Goal: Task Accomplishment & Management: Use online tool/utility

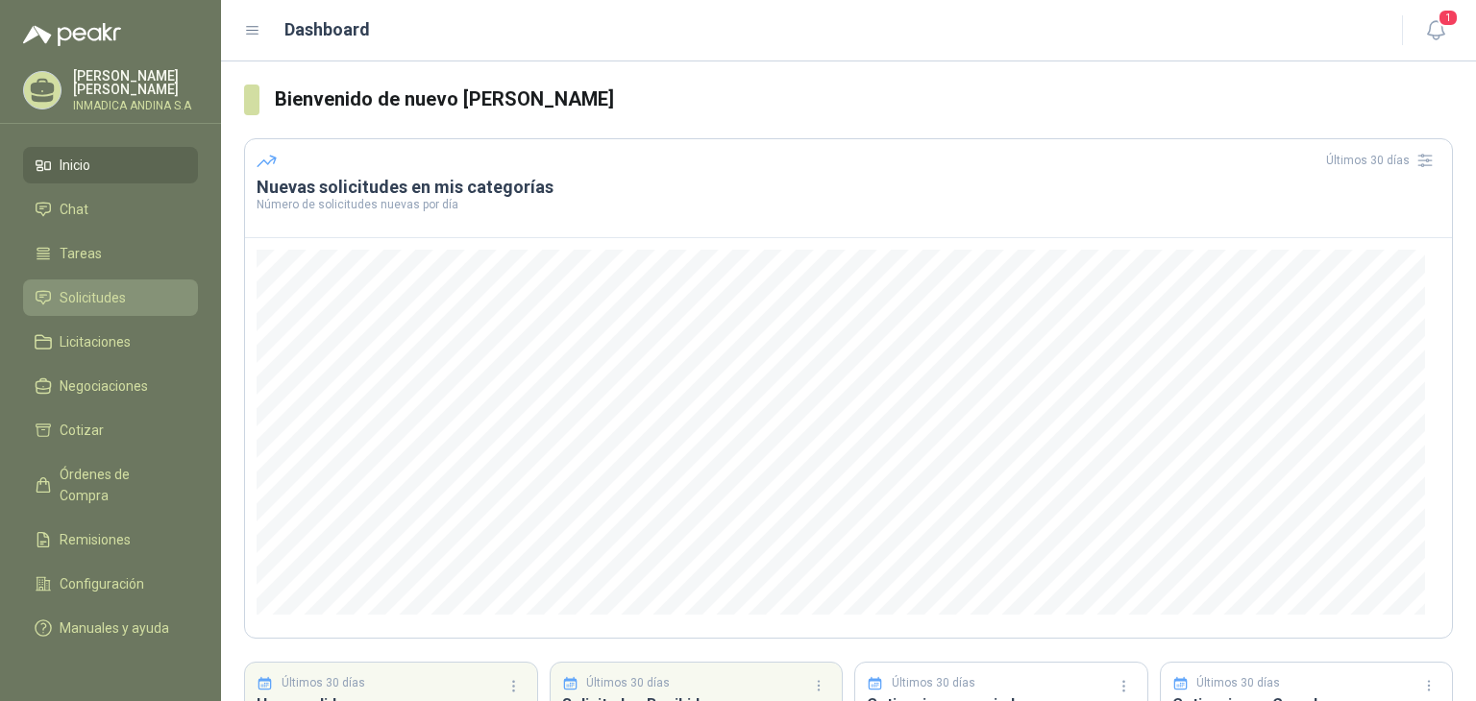
click at [78, 287] on span "Solicitudes" at bounding box center [93, 297] width 66 height 21
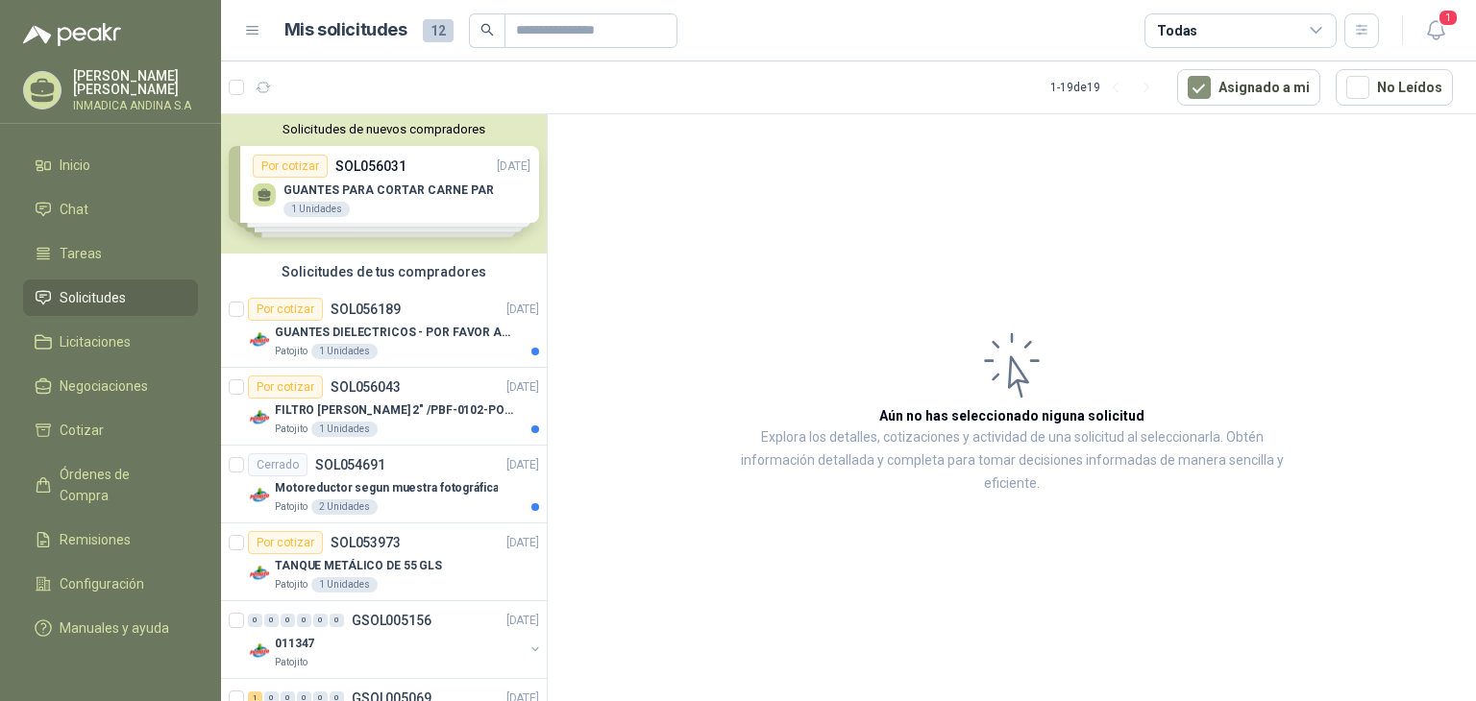
click at [372, 185] on div "Solicitudes de nuevos compradores Por cotizar SOL056031 [DATE] GUANTES PARA COR…" at bounding box center [384, 183] width 326 height 139
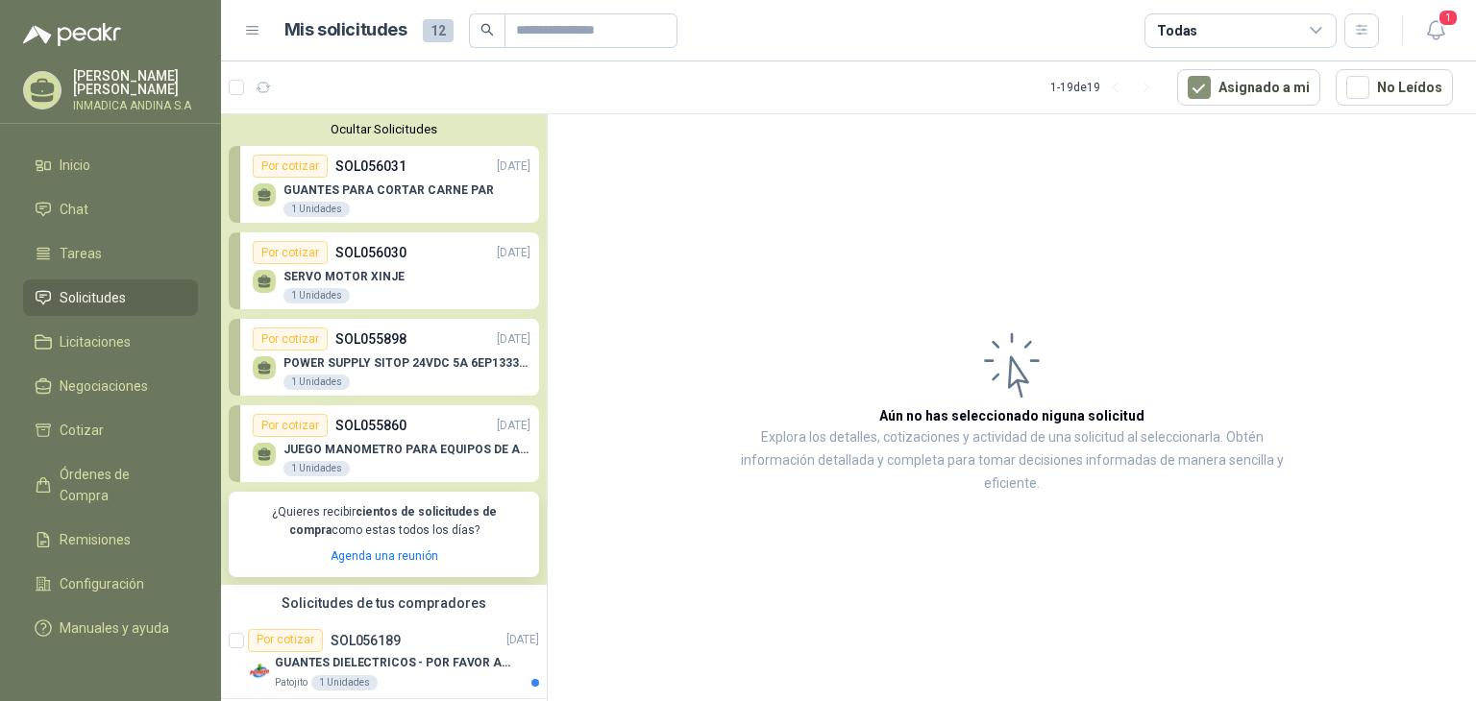
click at [268, 208] on div "GUANTES PARA CORTAR CARNE PAR 1 Unidades" at bounding box center [392, 198] width 278 height 40
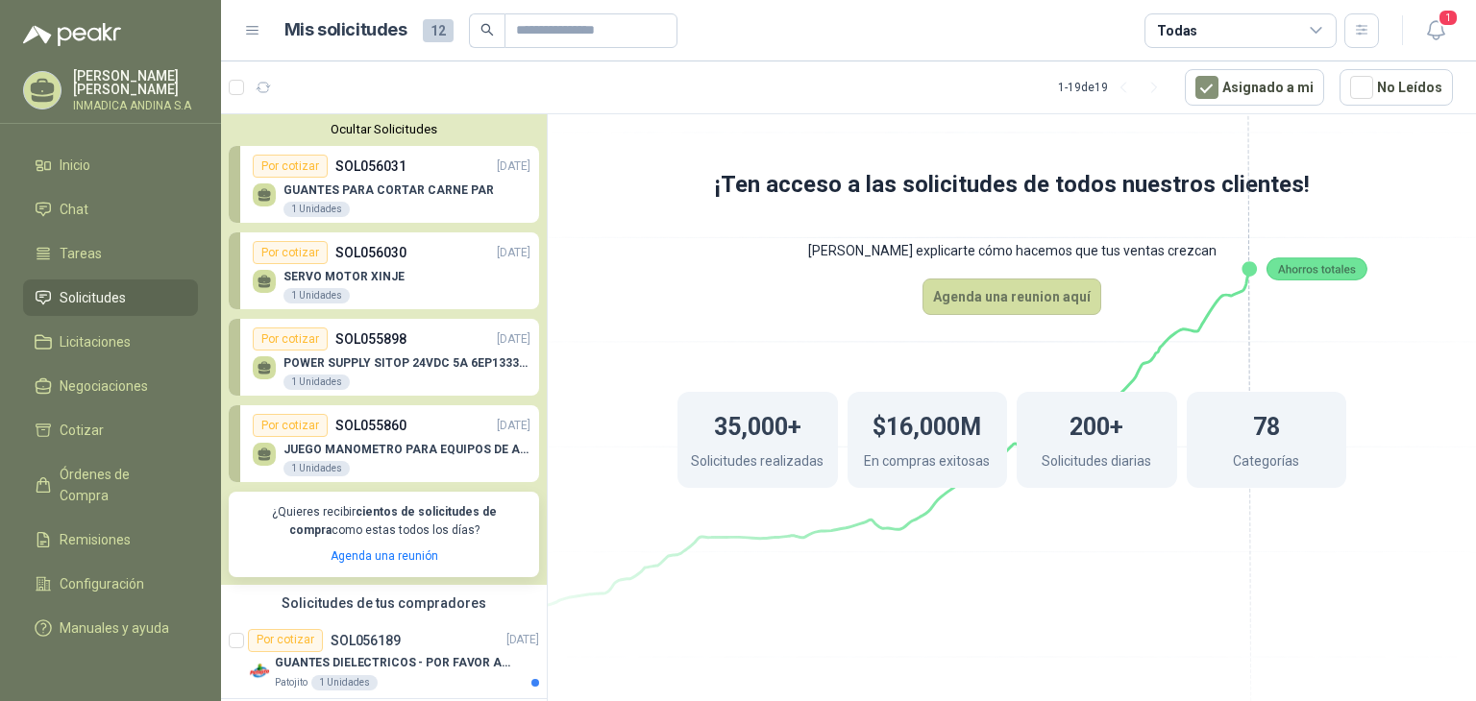
click at [277, 182] on div "GUANTES PARA CORTAR CARNE PAR 1 Unidades" at bounding box center [392, 198] width 278 height 40
click at [1435, 29] on icon "button" at bounding box center [1436, 30] width 24 height 24
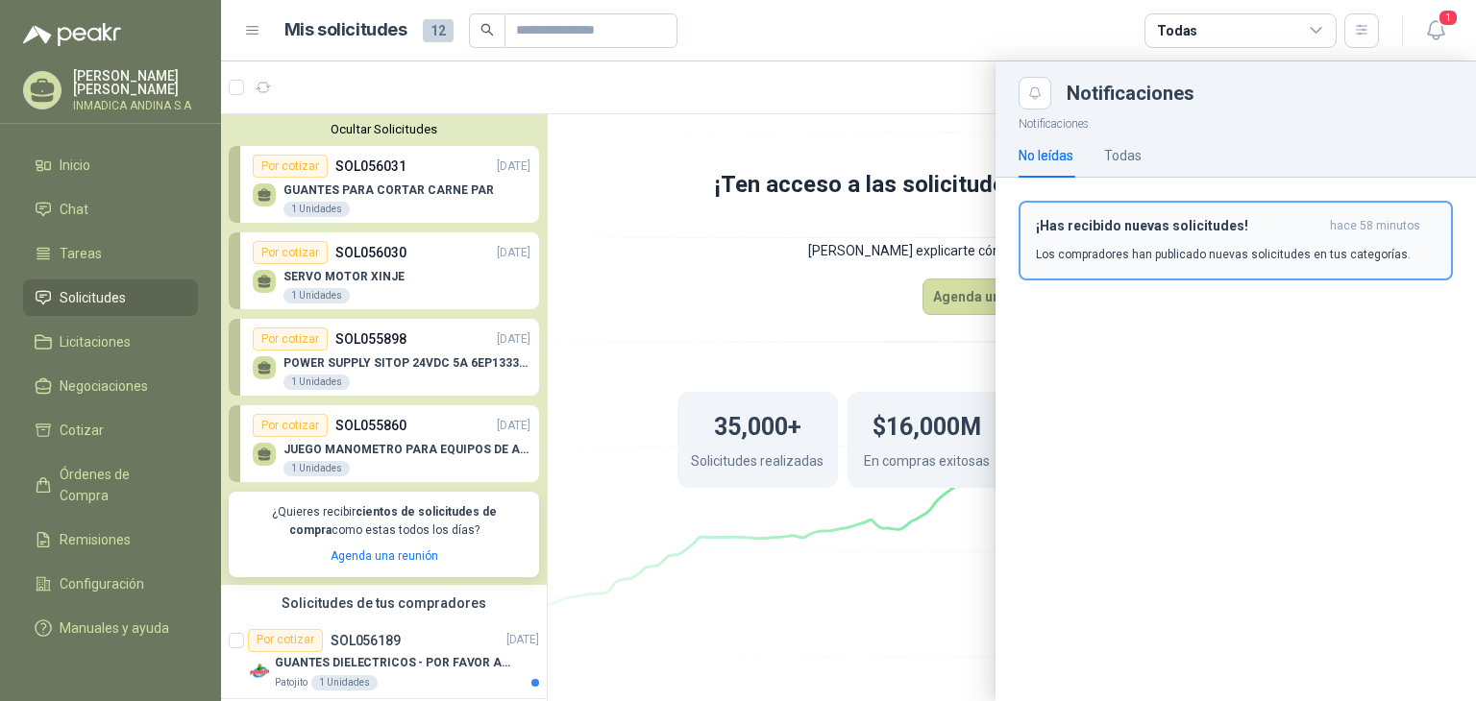
click at [1145, 223] on h3 "¡Has recibido nuevas solicitudes!" at bounding box center [1179, 226] width 286 height 16
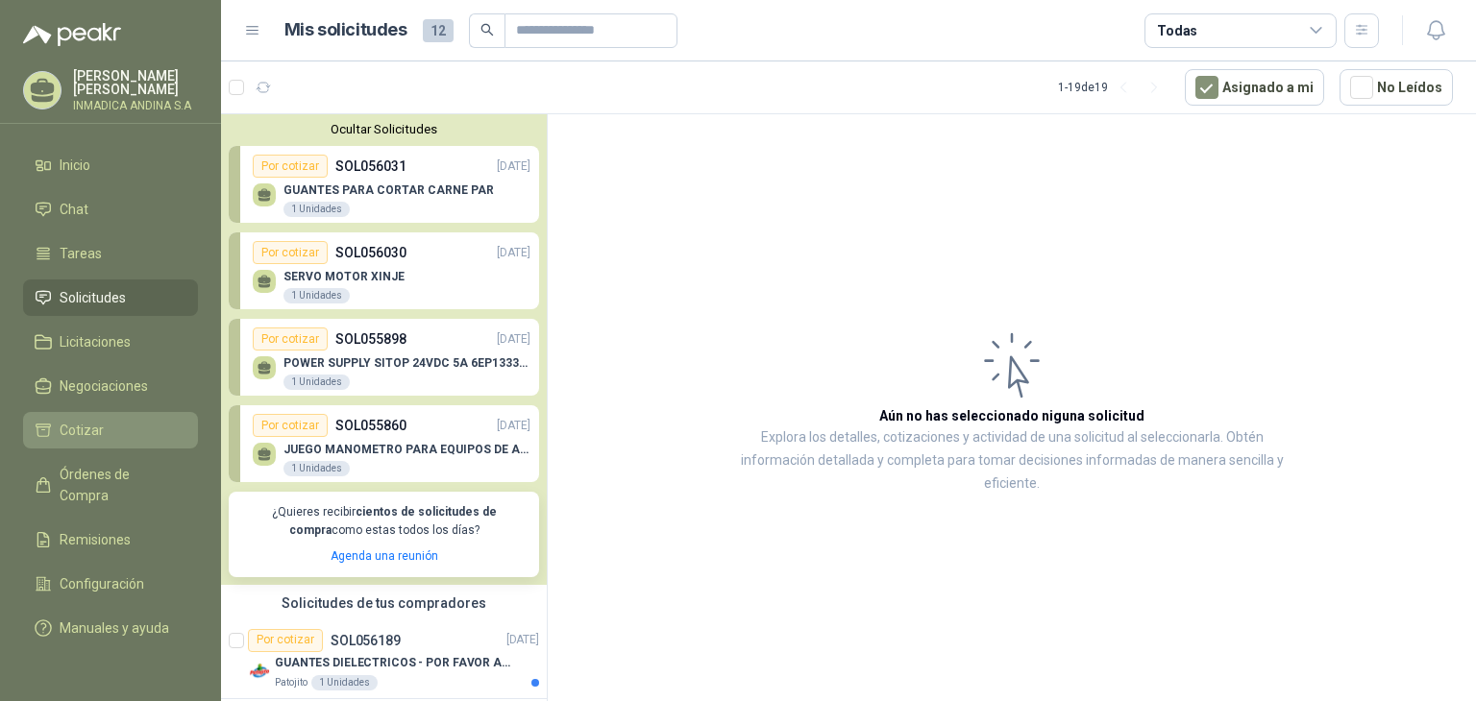
click at [61, 422] on span "Cotizar" at bounding box center [82, 430] width 44 height 21
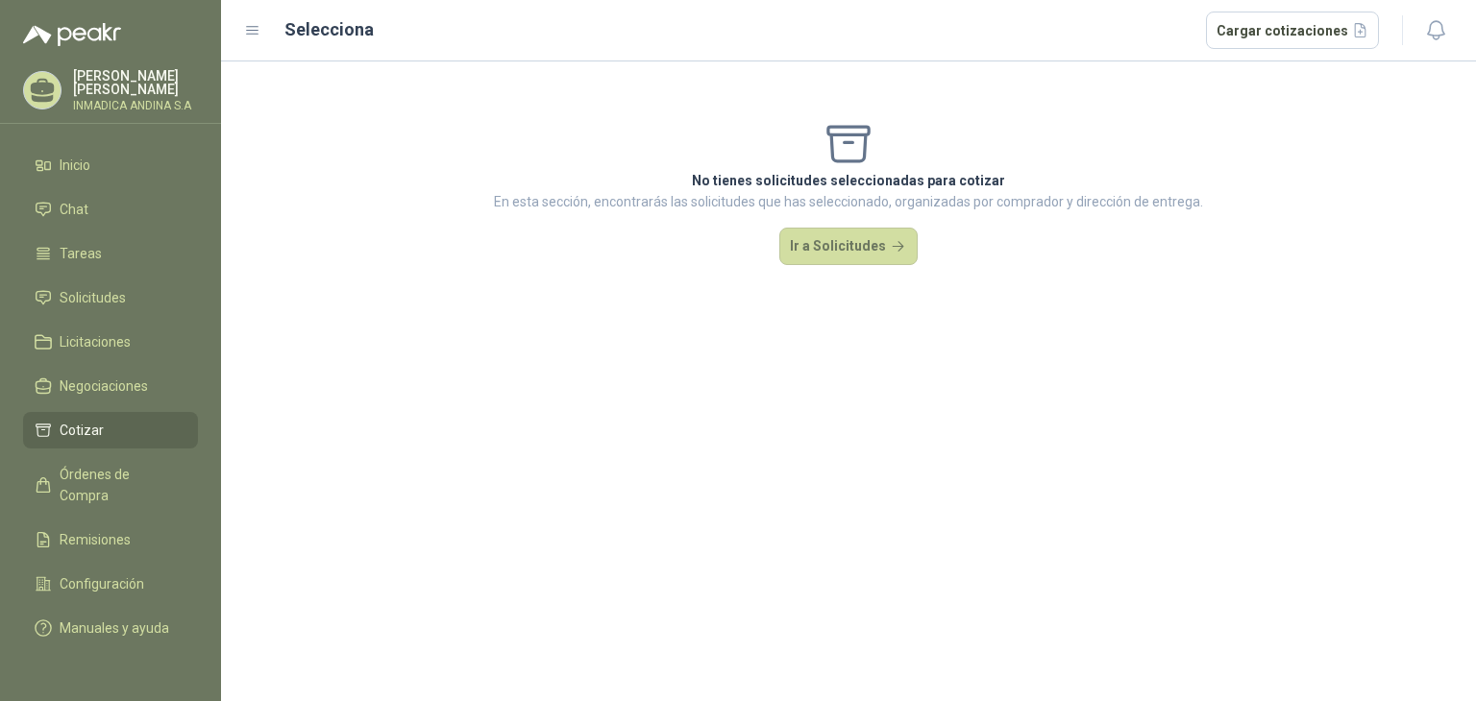
click at [70, 428] on span "Cotizar" at bounding box center [82, 430] width 44 height 21
click at [1253, 24] on button "Cargar cotizaciones" at bounding box center [1293, 31] width 174 height 38
click at [145, 420] on li "Cotizar" at bounding box center [111, 430] width 152 height 21
click at [819, 258] on button "Ir a Solicitudes" at bounding box center [848, 247] width 138 height 38
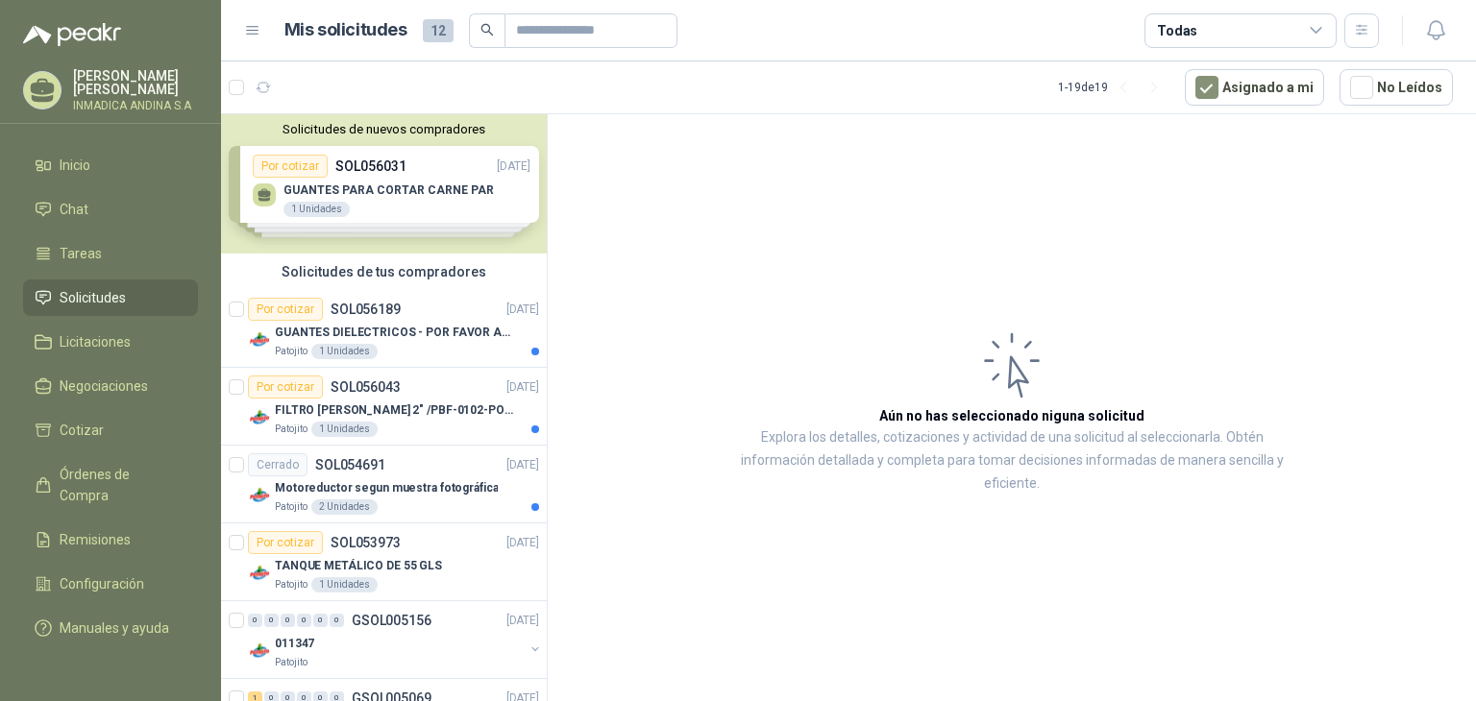
click at [375, 205] on div "Solicitudes de nuevos compradores Por cotizar SOL056031 [DATE] GUANTES PARA COR…" at bounding box center [384, 183] width 326 height 139
